Goal: Task Accomplishment & Management: Complete application form

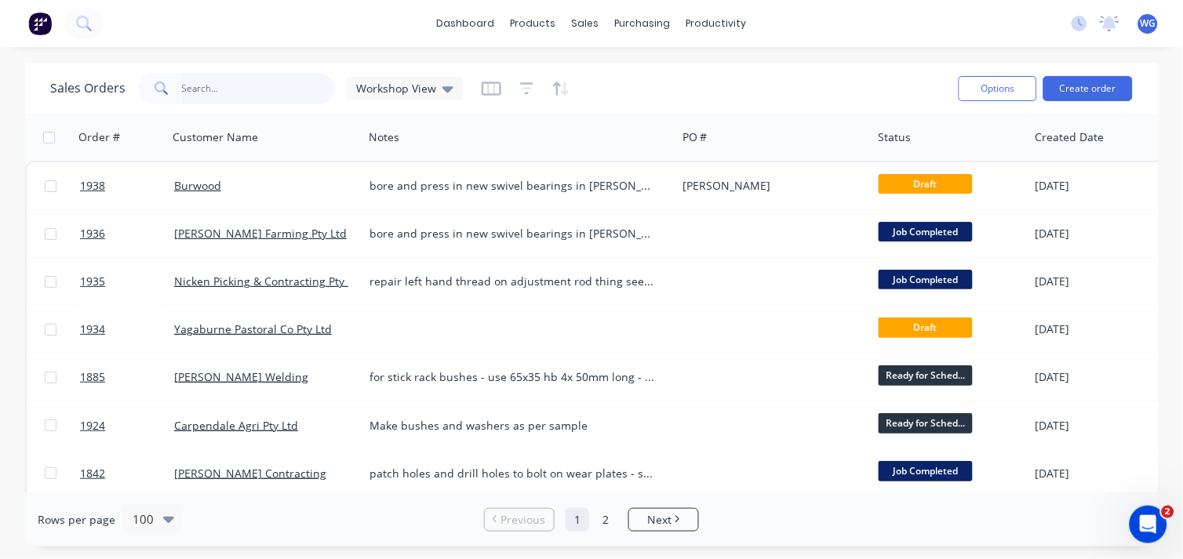
click at [204, 96] on input "text" at bounding box center [258, 88] width 153 height 31
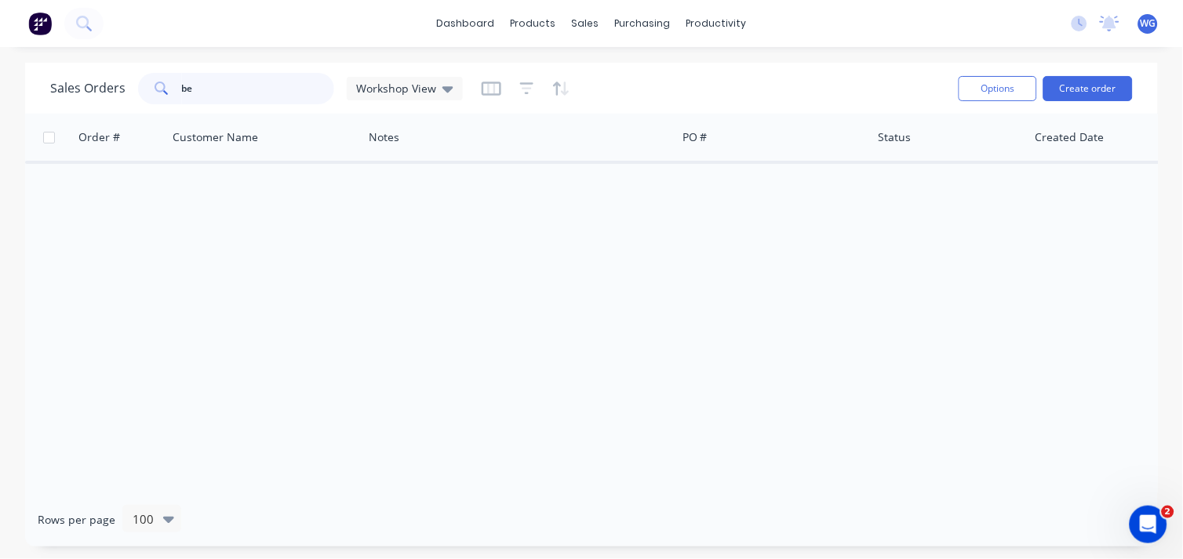
type input "b"
type input "o"
click at [1101, 85] on button "Create order" at bounding box center [1087, 88] width 89 height 25
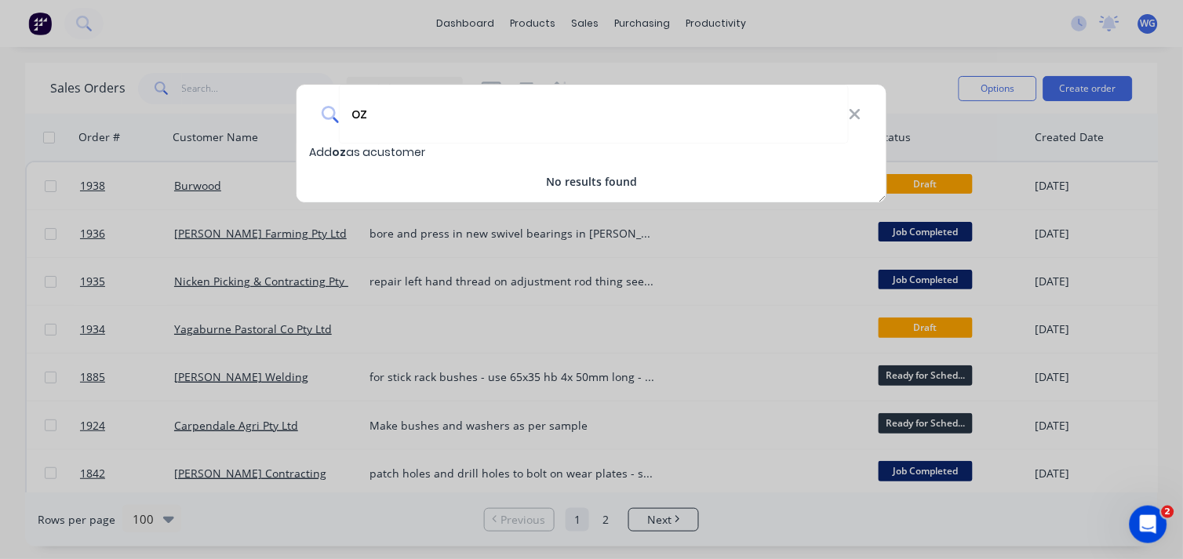
type input "o"
drag, startPoint x: 437, startPoint y: 116, endPoint x: 292, endPoint y: 113, distance: 145.1
click at [292, 113] on div "beefwood - oztec Add beefwood - oztec as a customer No results found" at bounding box center [591, 279] width 1183 height 559
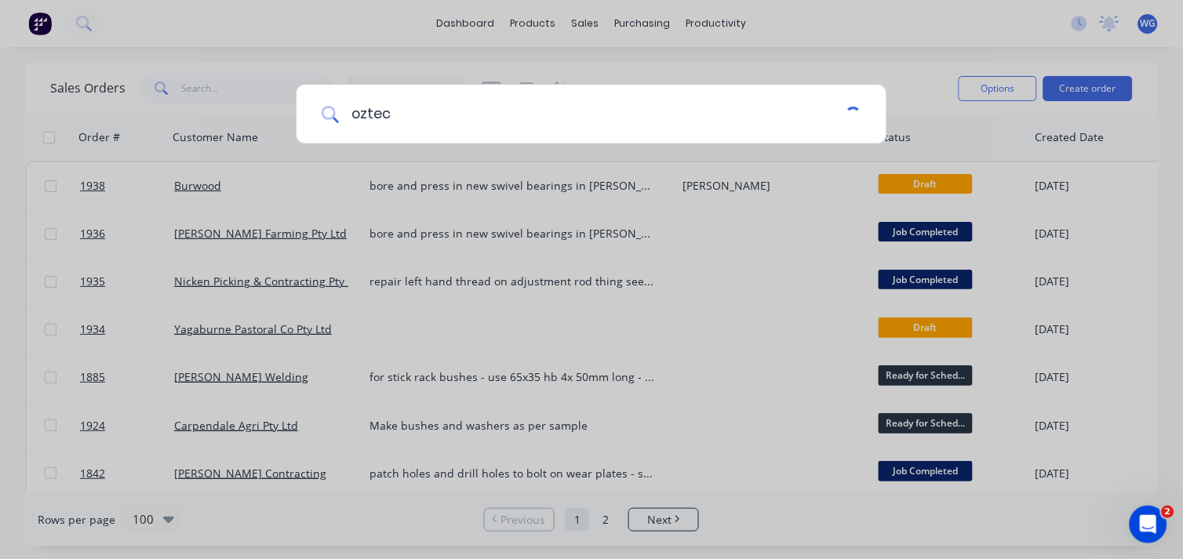
click at [413, 121] on input "oztec" at bounding box center [592, 114] width 507 height 59
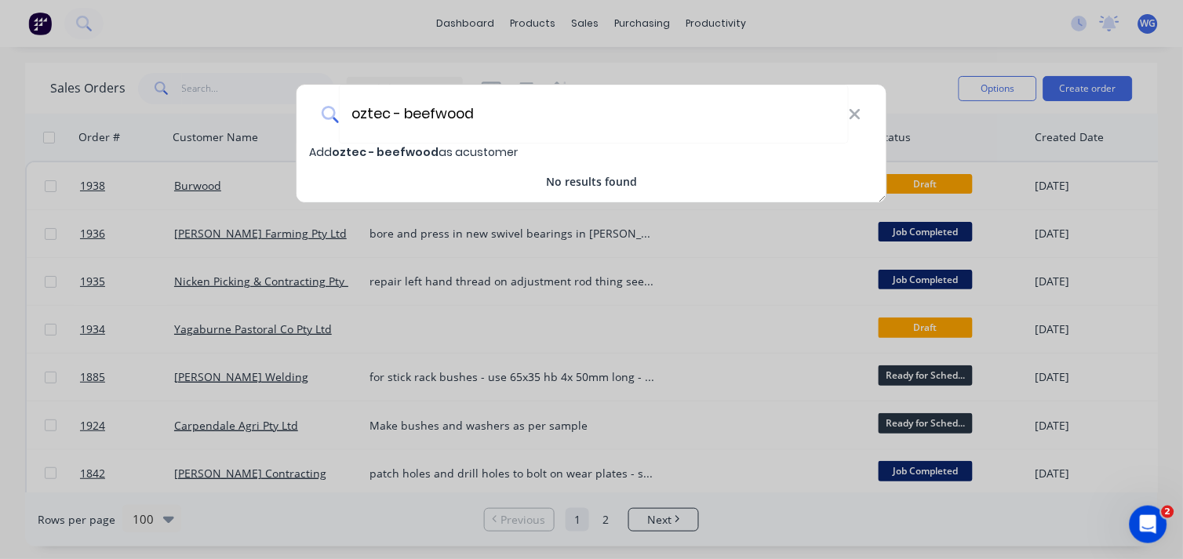
type input "oztec - beefwood"
click at [440, 145] on span "Add oztec - beefwood as a customer" at bounding box center [413, 152] width 209 height 16
select select "AU"
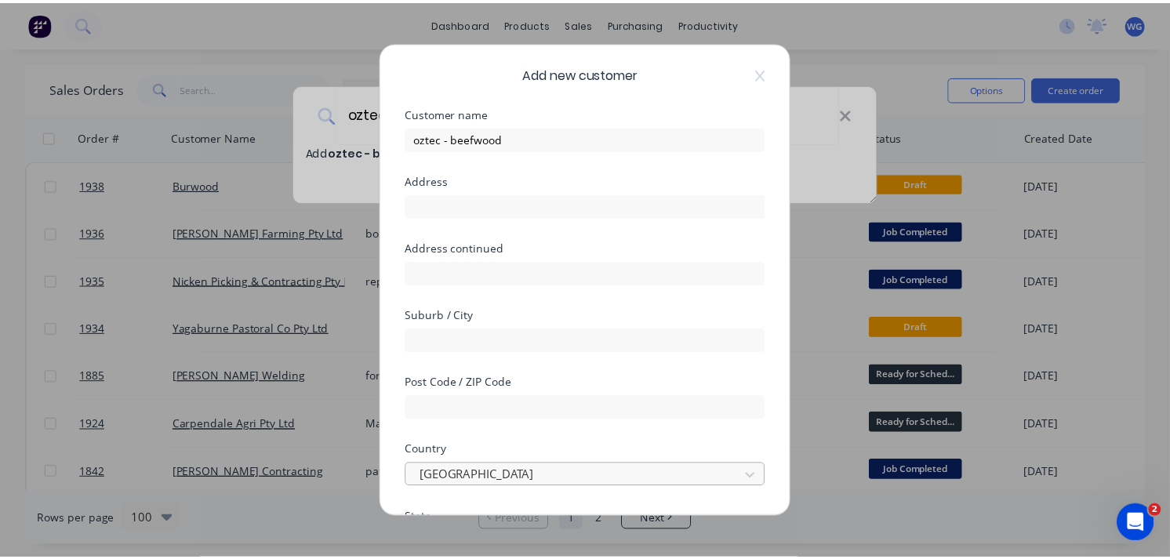
scroll to position [289, 0]
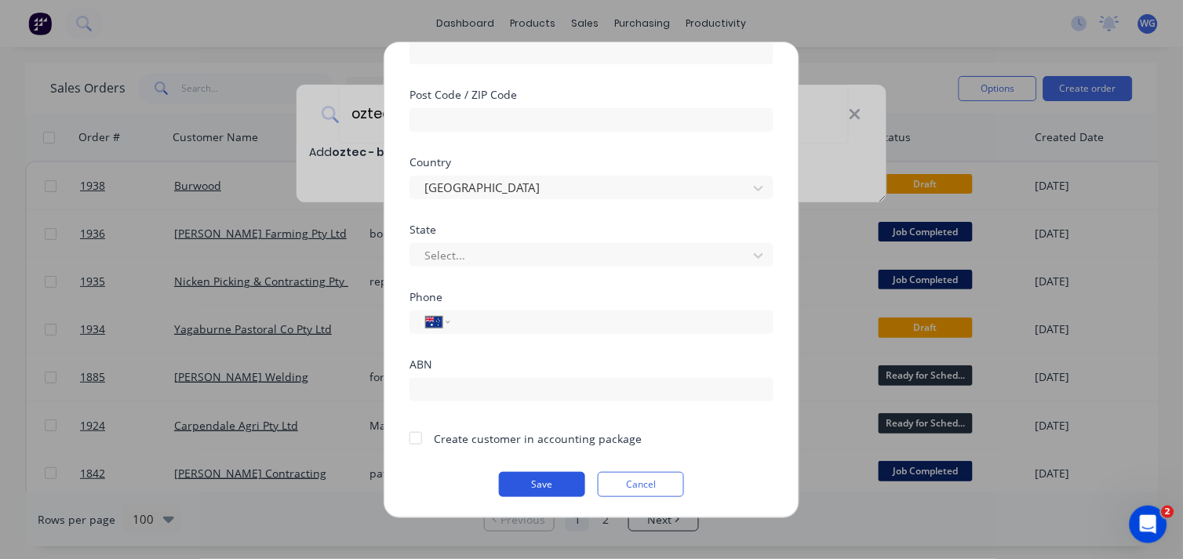
click at [554, 479] on button "Save" at bounding box center [542, 483] width 86 height 25
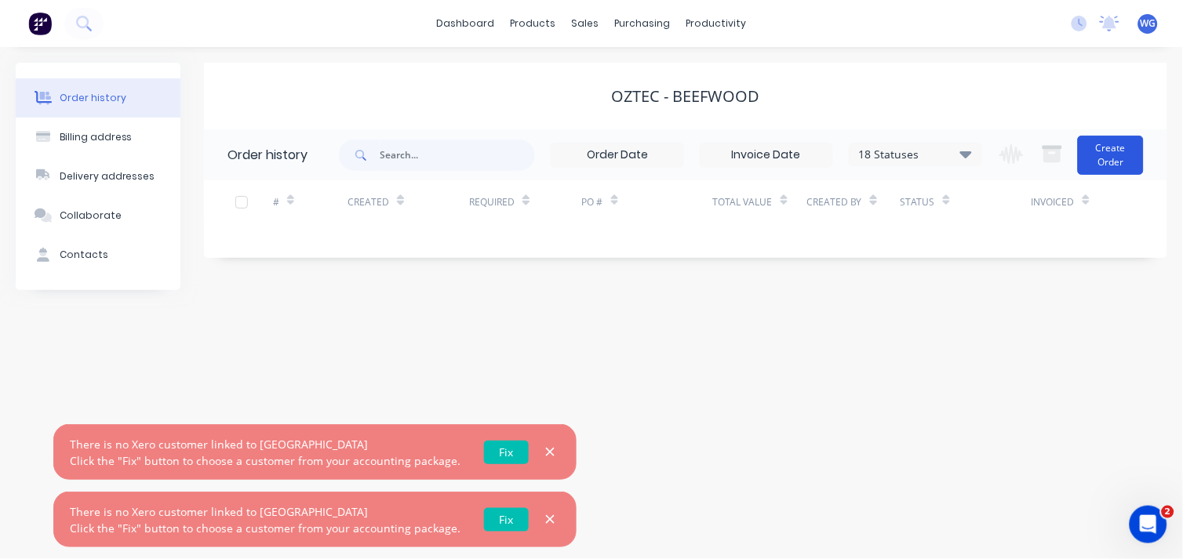
click at [1124, 166] on button "Create Order" at bounding box center [1111, 155] width 66 height 39
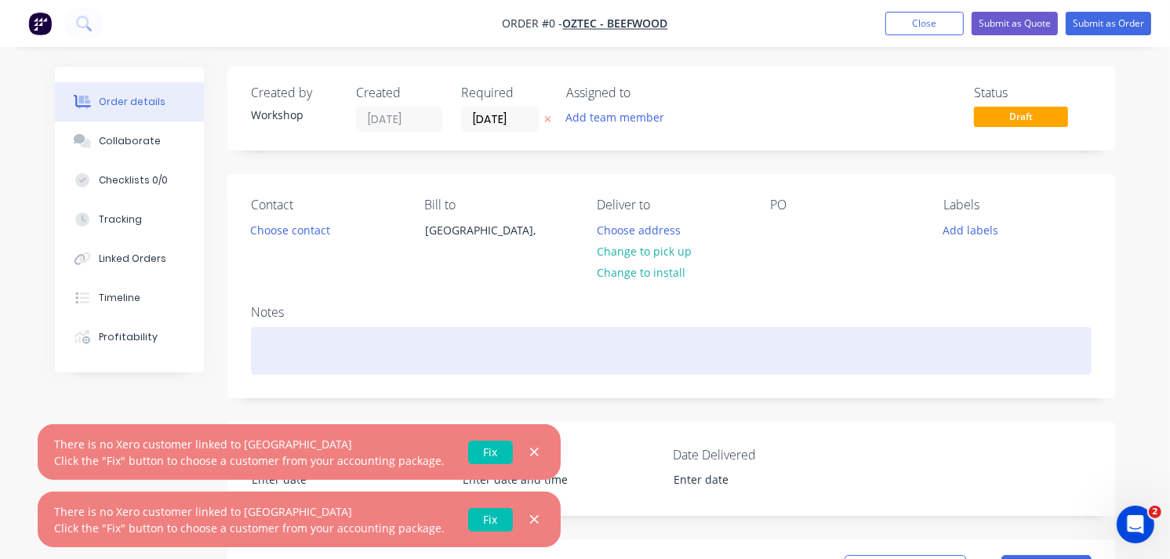
click at [290, 363] on div at bounding box center [671, 351] width 841 height 48
click at [282, 350] on div at bounding box center [671, 351] width 841 height 48
click at [609, 365] on div "extent threaded on 8x threaded bar things by 30mm see photos" at bounding box center [671, 351] width 841 height 48
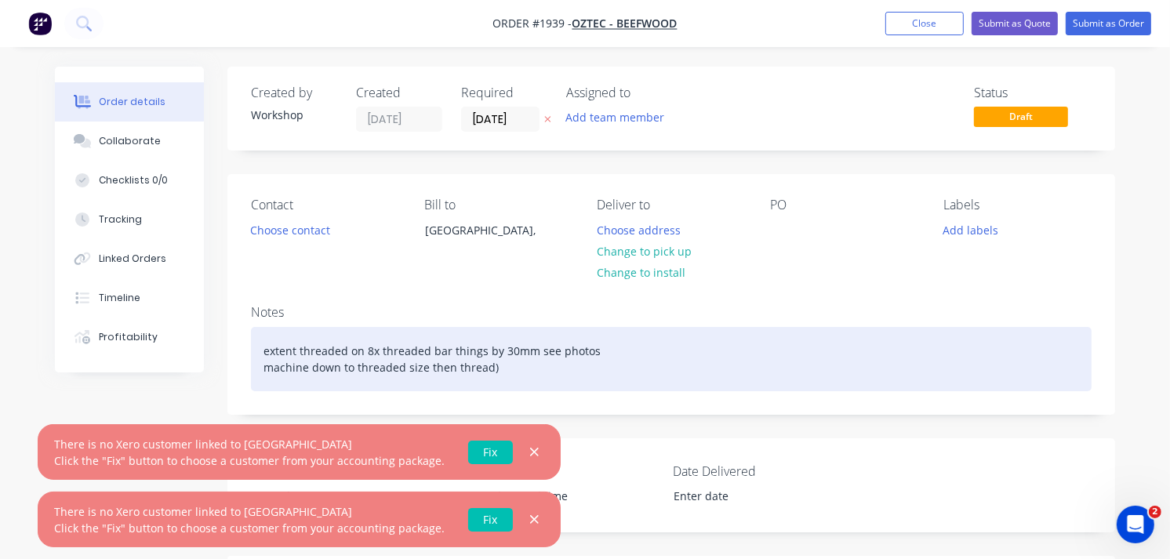
click at [257, 370] on div "extent threaded on 8x threaded bar things by 30mm see photos machine down to th…" at bounding box center [671, 359] width 841 height 64
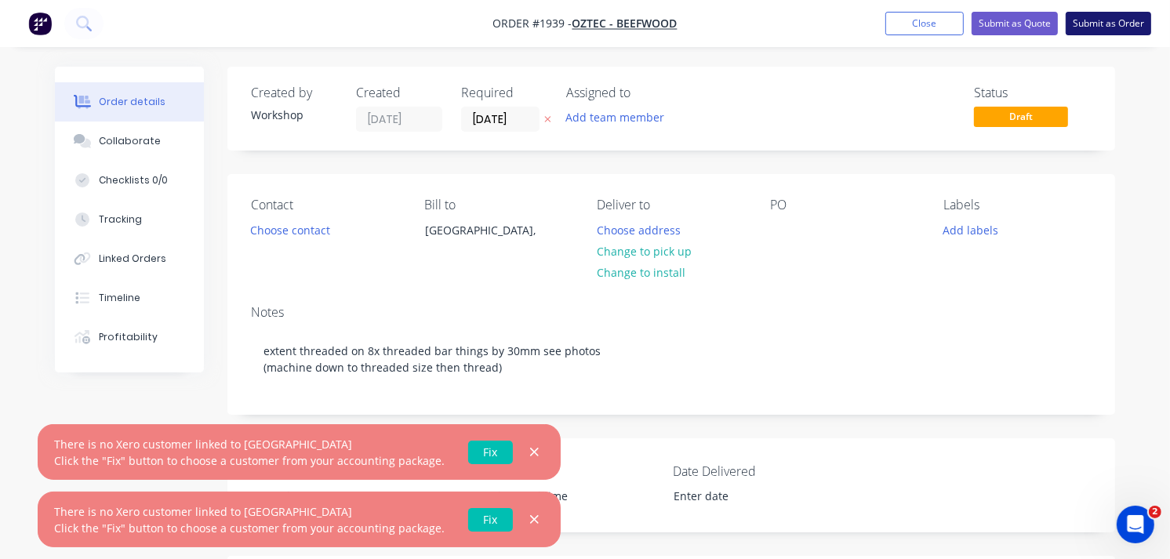
click at [1126, 20] on button "Submit as Order" at bounding box center [1108, 24] width 85 height 24
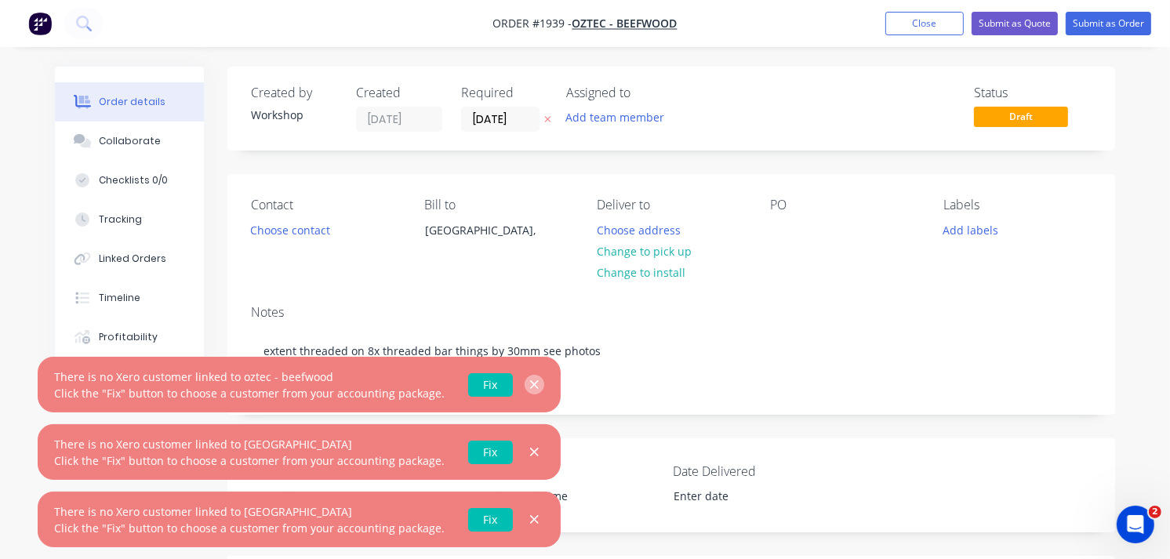
click at [525, 377] on button "button" at bounding box center [535, 385] width 20 height 20
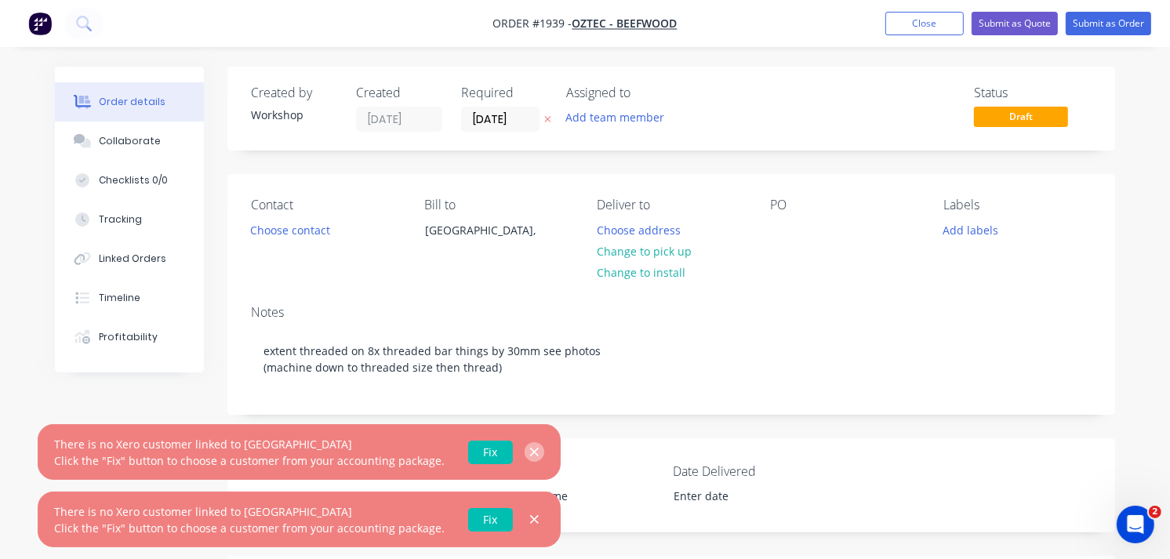
click at [529, 453] on icon "button" at bounding box center [534, 453] width 10 height 14
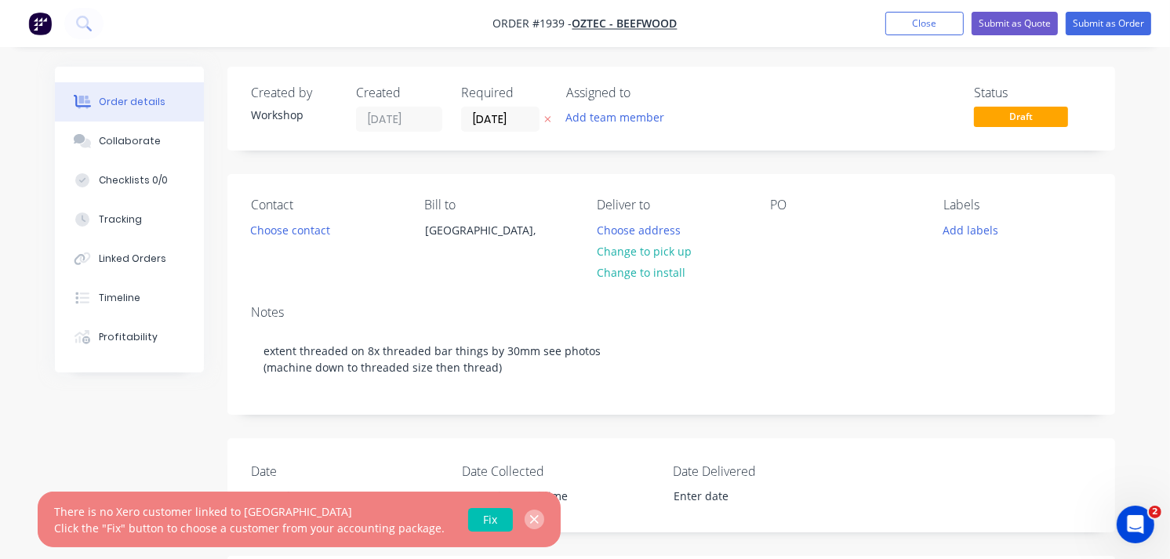
click at [529, 524] on icon "button" at bounding box center [534, 520] width 10 height 14
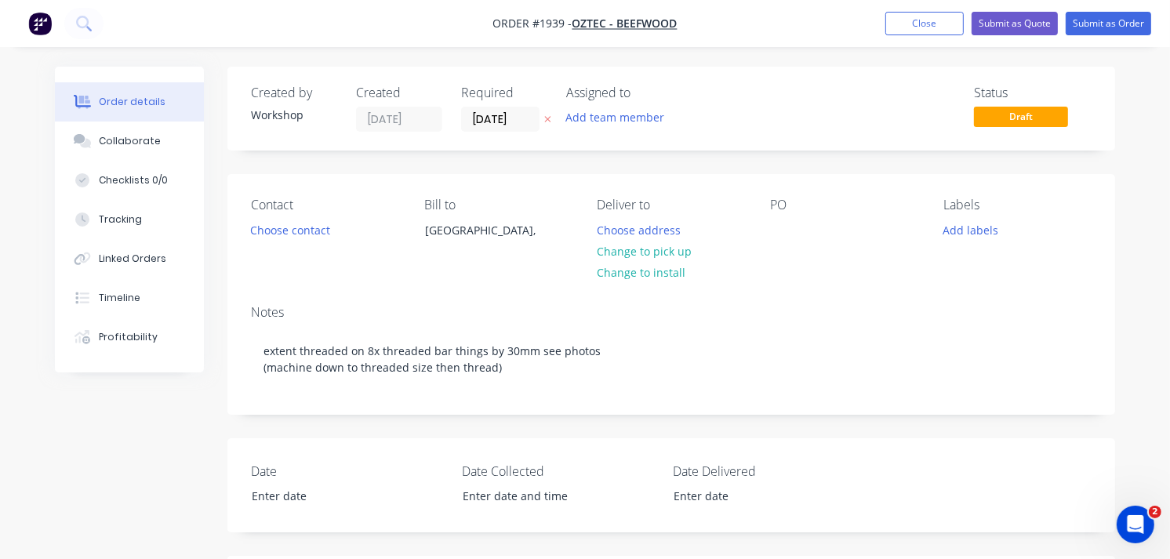
click at [43, 31] on img "button" at bounding box center [40, 24] width 24 height 24
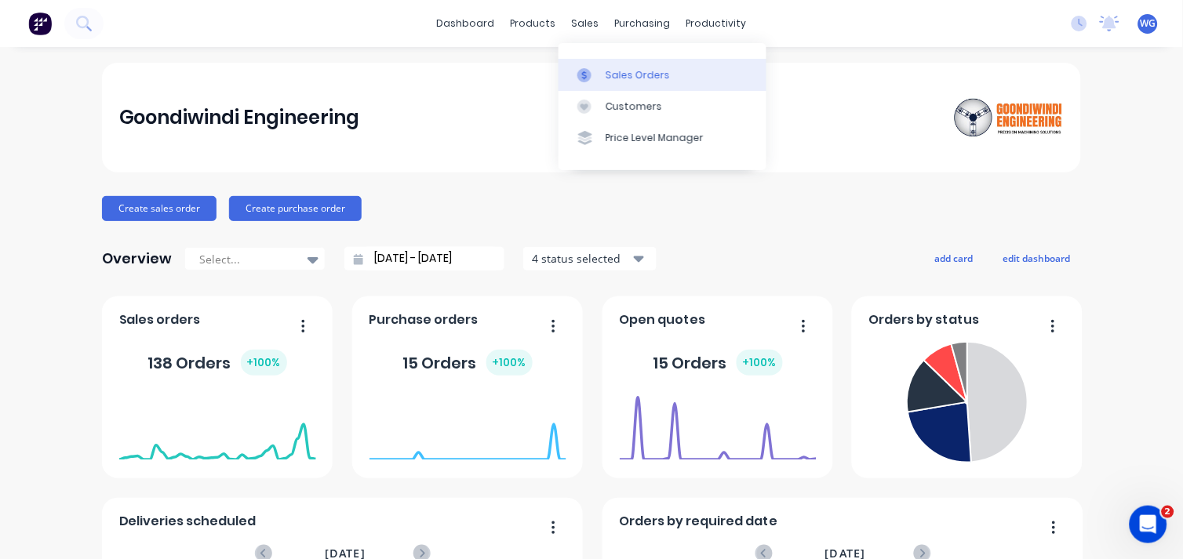
click at [609, 69] on div "Sales Orders" at bounding box center [638, 75] width 64 height 14
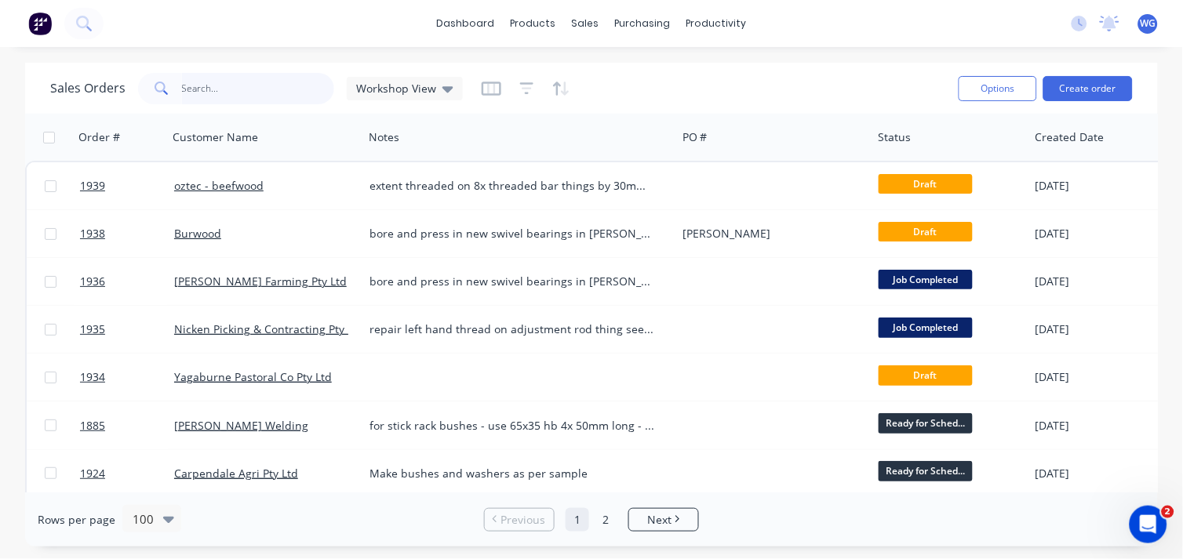
click at [206, 91] on input "text" at bounding box center [258, 88] width 153 height 31
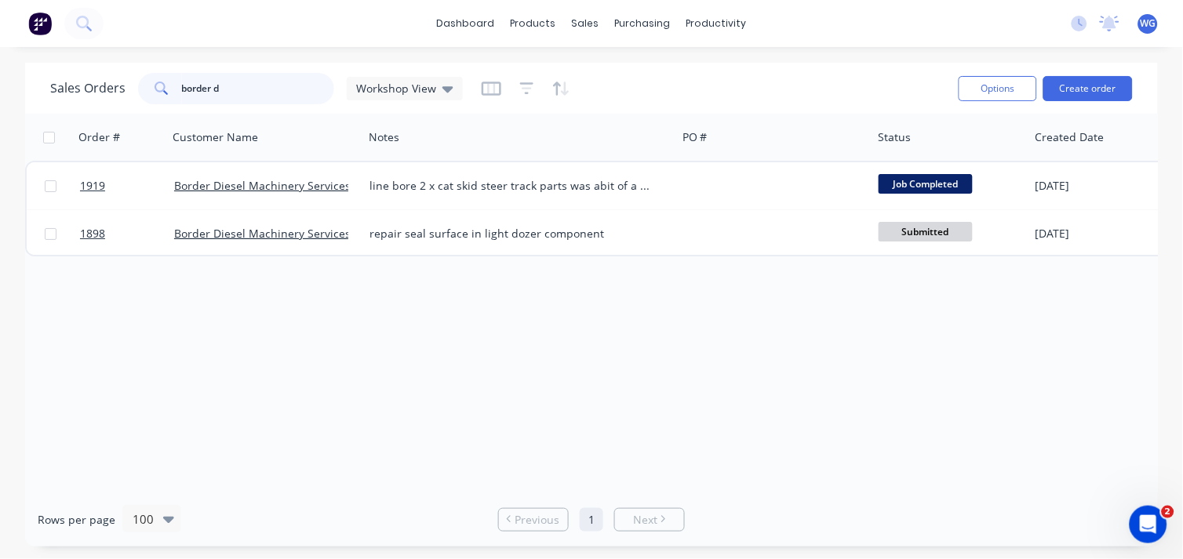
type input "border d"
click at [709, 312] on div "Order # Customer Name Notes PO # Status Created Date Accounting Order # Created…" at bounding box center [591, 303] width 1133 height 379
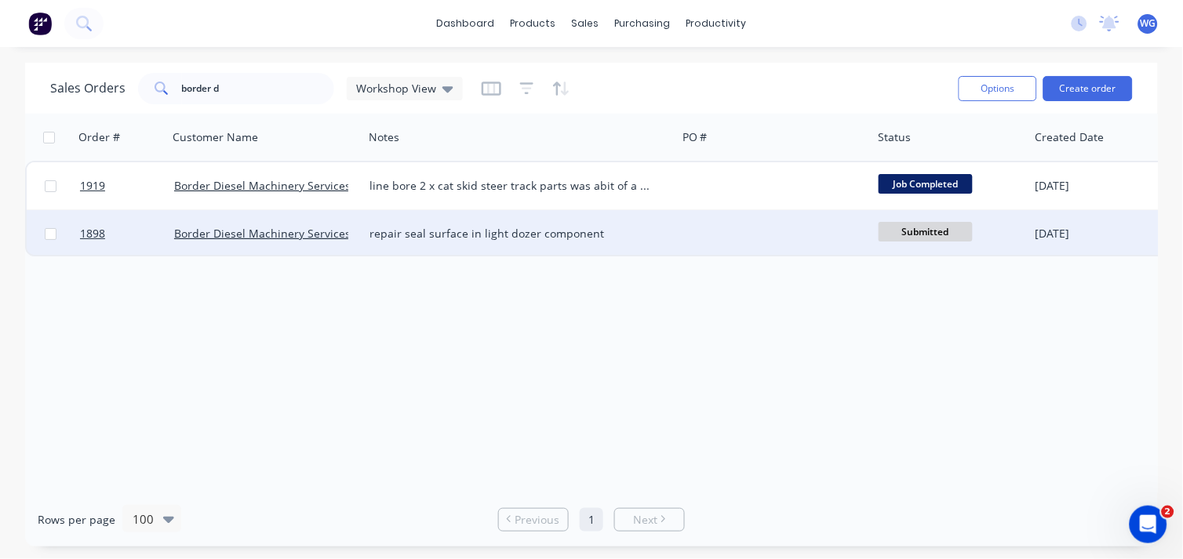
click at [511, 234] on div "repair seal surface in light dozer component" at bounding box center [512, 234] width 286 height 16
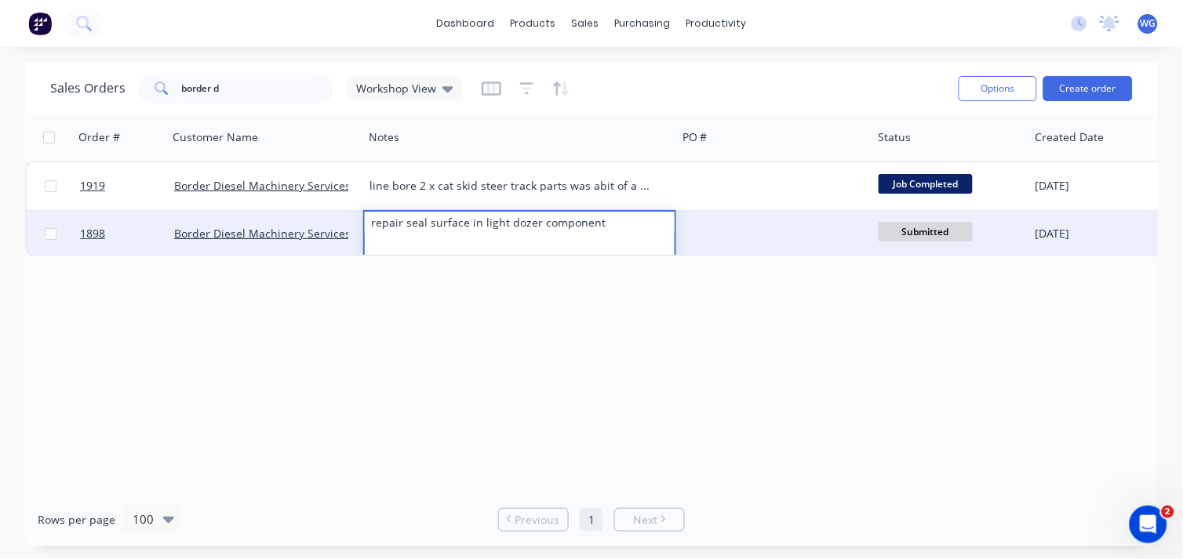
click at [493, 213] on div "repair seal surface in light dozer component" at bounding box center [520, 223] width 310 height 22
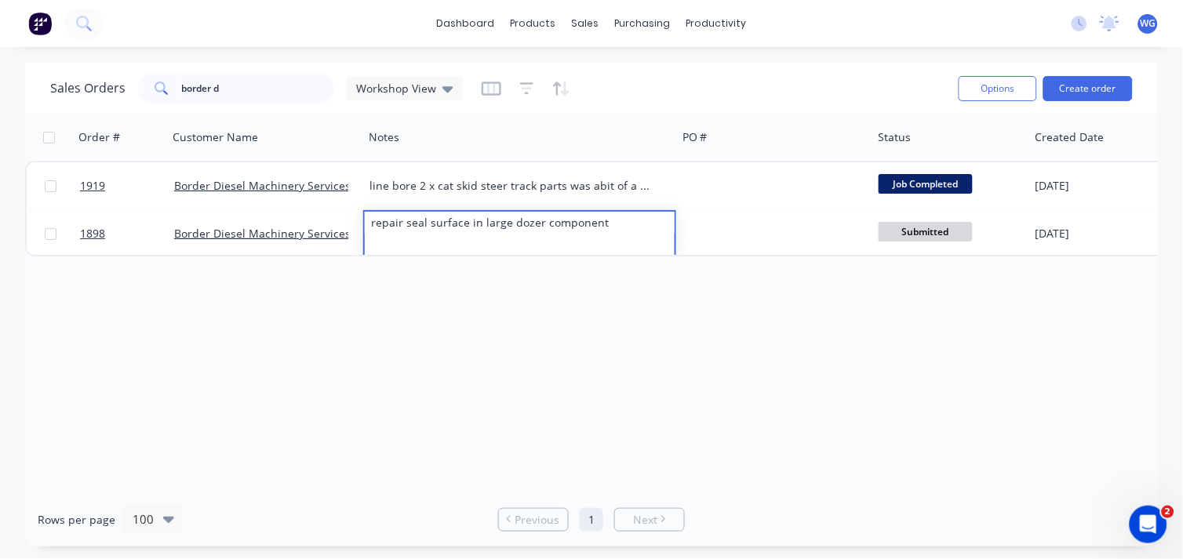
click at [628, 340] on div "Order # Customer Name Notes PO # Status Created Date Accounting Order # Created…" at bounding box center [591, 303] width 1133 height 379
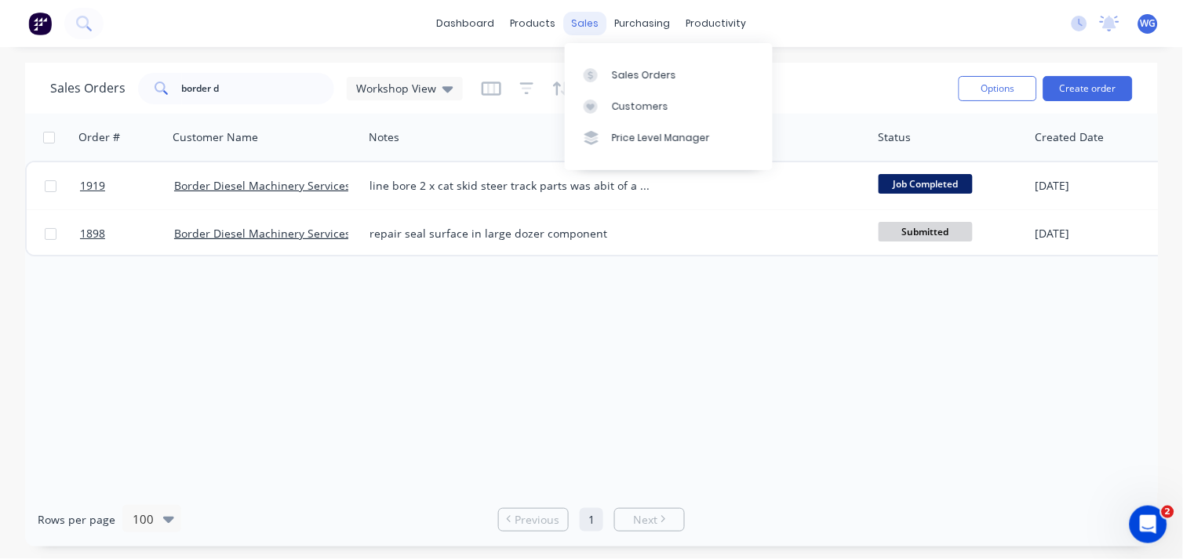
click at [584, 16] on div "sales" at bounding box center [585, 24] width 43 height 24
click at [617, 71] on div "Sales Orders" at bounding box center [644, 75] width 64 height 14
click at [879, 114] on div "Status" at bounding box center [950, 137] width 157 height 47
click at [1115, 81] on button "Create order" at bounding box center [1087, 88] width 89 height 25
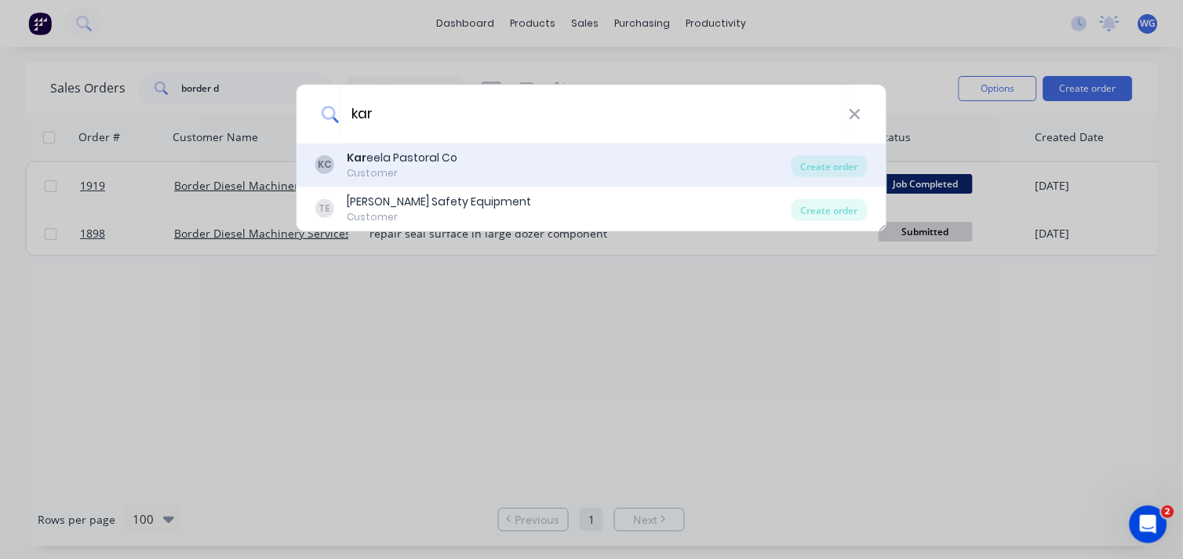
type input "kar"
click at [458, 173] on div "KC Kar eela Pastoral Co Customer" at bounding box center [553, 165] width 476 height 31
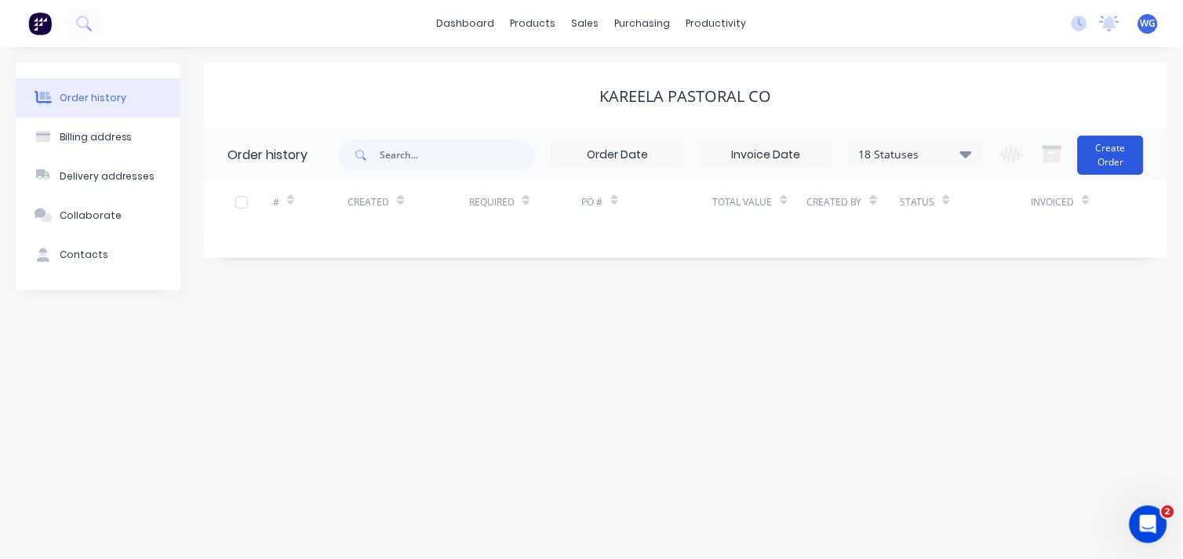
click at [1114, 167] on button "Create Order" at bounding box center [1111, 155] width 66 height 39
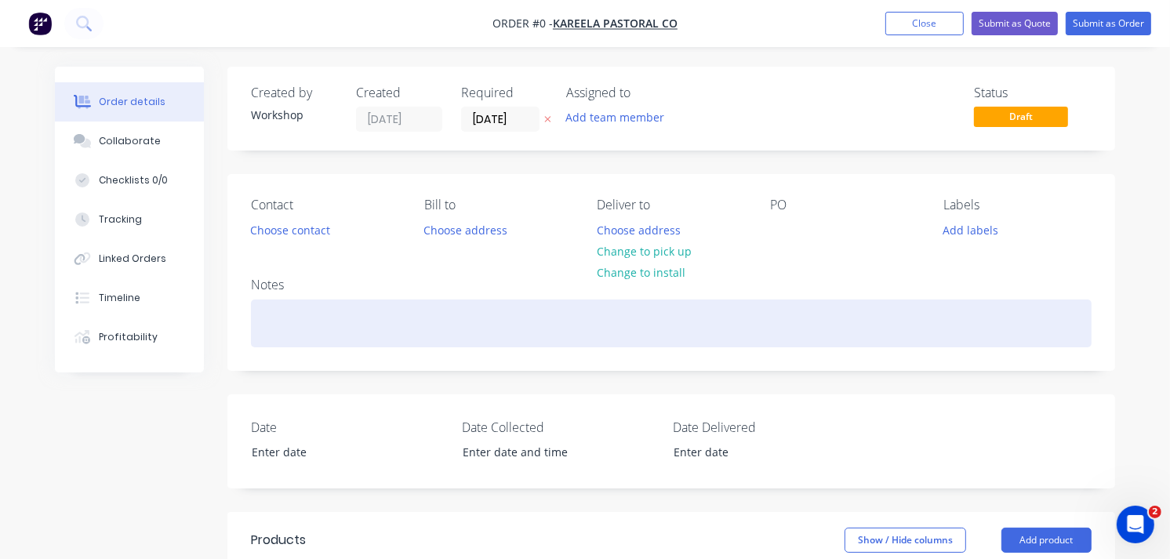
click at [362, 322] on div at bounding box center [671, 324] width 841 height 48
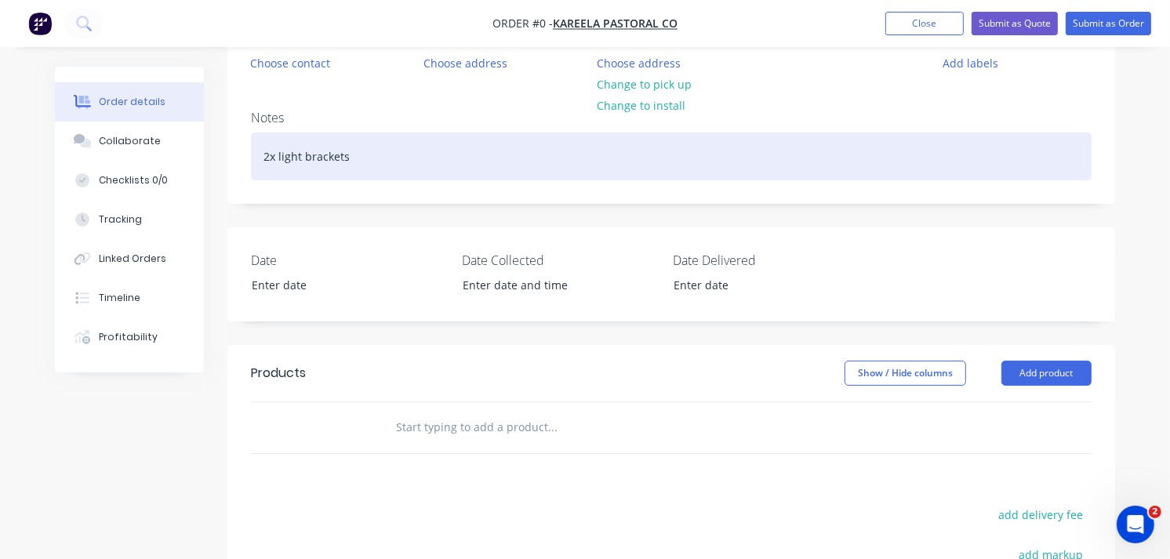
scroll to position [174, 0]
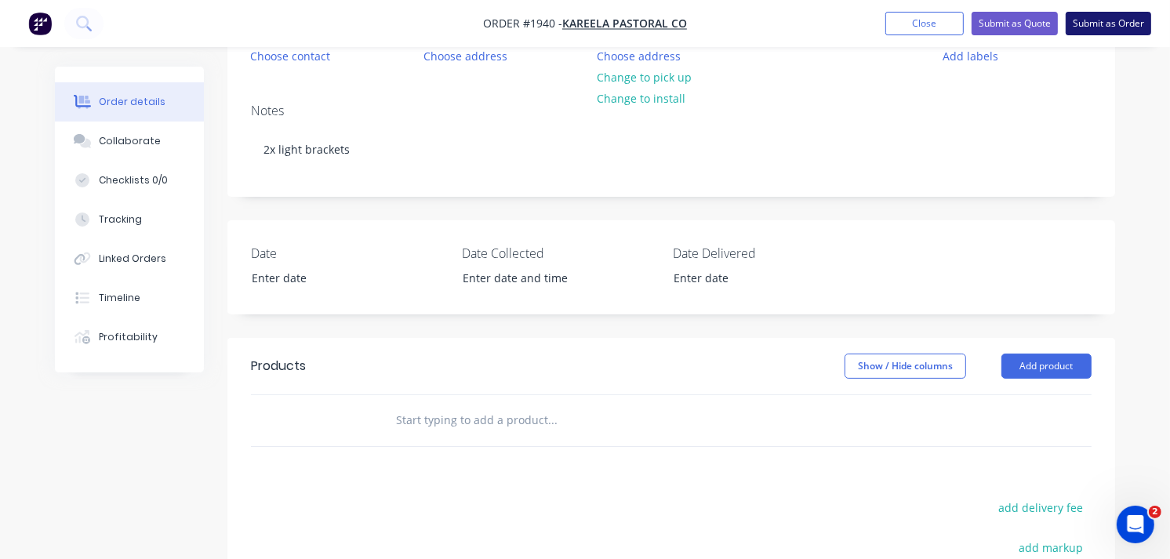
click at [1094, 22] on button "Submit as Order" at bounding box center [1108, 24] width 85 height 24
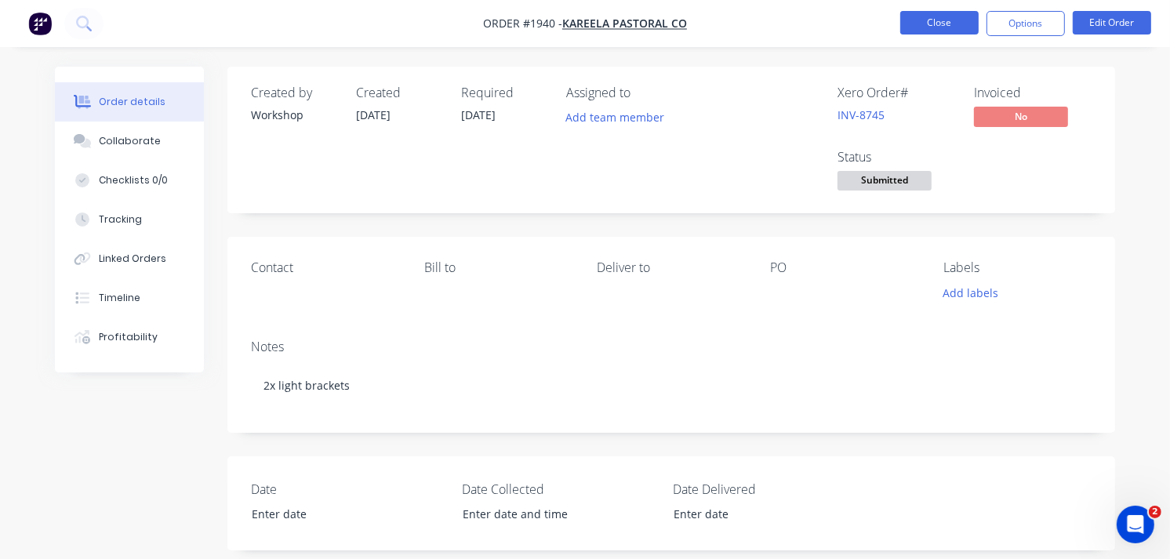
click at [930, 24] on button "Close" at bounding box center [939, 23] width 78 height 24
